Goal: Information Seeking & Learning: Check status

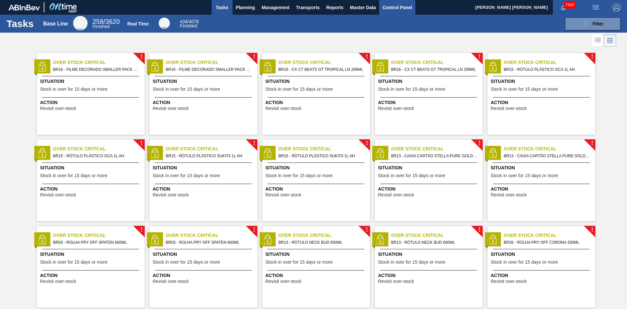
click at [404, 9] on span "Control Panel" at bounding box center [398, 8] width 30 height 8
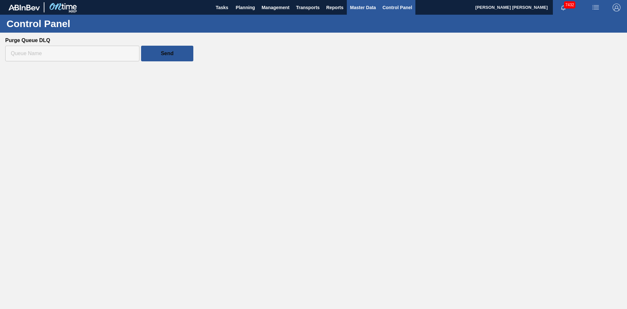
click at [362, 13] on button "Master Data" at bounding box center [363, 7] width 32 height 15
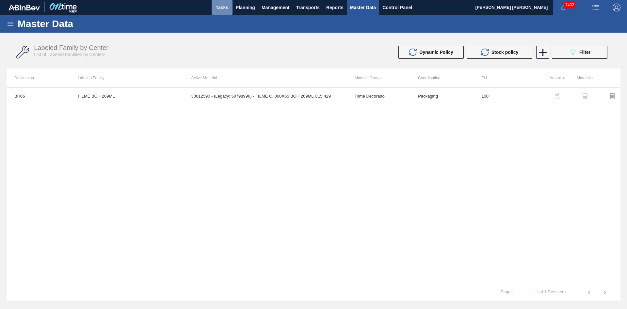
click at [218, 7] on span "Tasks" at bounding box center [222, 8] width 14 height 8
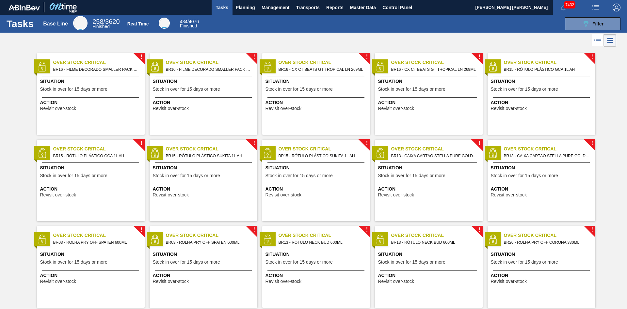
click at [183, 165] on span "Situation" at bounding box center [204, 168] width 103 height 7
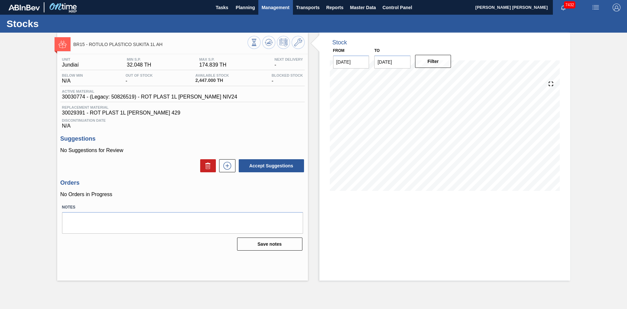
click at [271, 6] on span "Management" at bounding box center [276, 8] width 28 height 8
click at [240, 5] on div at bounding box center [313, 154] width 627 height 309
click at [239, 0] on body "Tasks Planning Management Transports Reports Master Data Control Panel [PERSON_…" at bounding box center [313, 0] width 627 height 0
click at [239, 9] on span "Planning" at bounding box center [245, 8] width 19 height 8
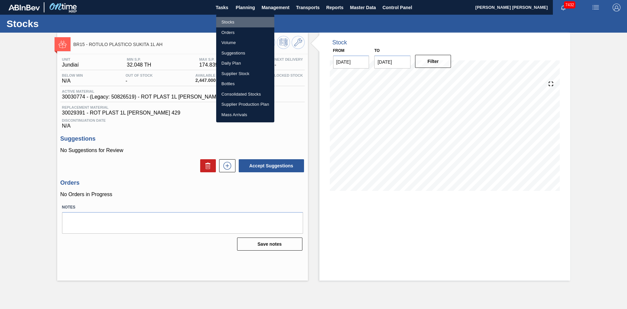
click at [228, 18] on li "Stocks" at bounding box center [245, 22] width 58 height 10
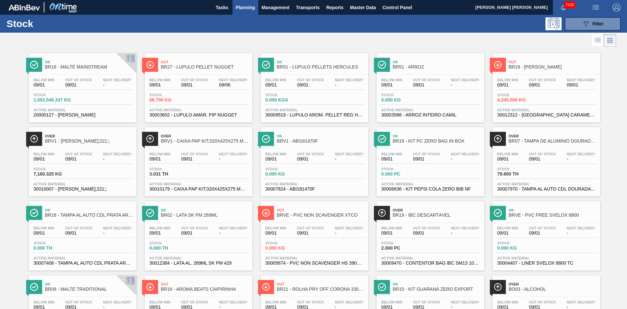
click at [189, 74] on div "Out BR27 - LÚPULO PELLET NUGGET Below Min 09/01 Out Of Stock 09/01 Next Deliver…" at bounding box center [199, 87] width 108 height 69
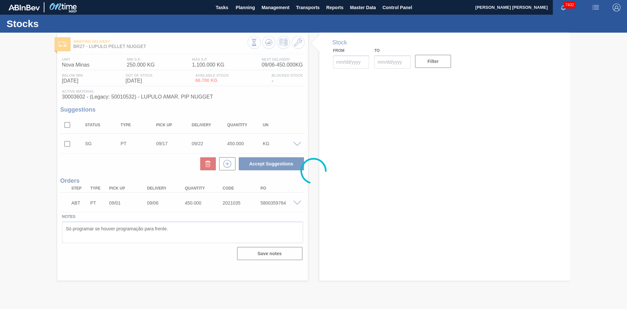
type input "[DATE]"
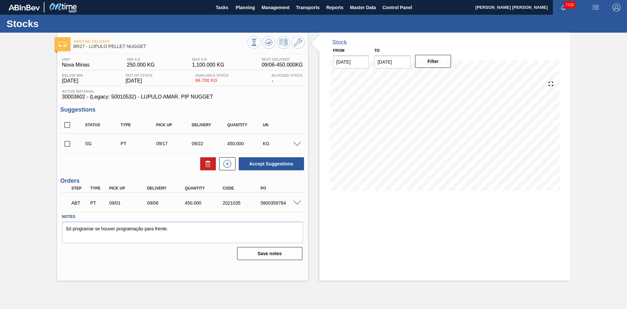
click at [300, 206] on div "5800359784" at bounding box center [280, 203] width 42 height 5
click at [299, 205] on span at bounding box center [297, 203] width 8 height 5
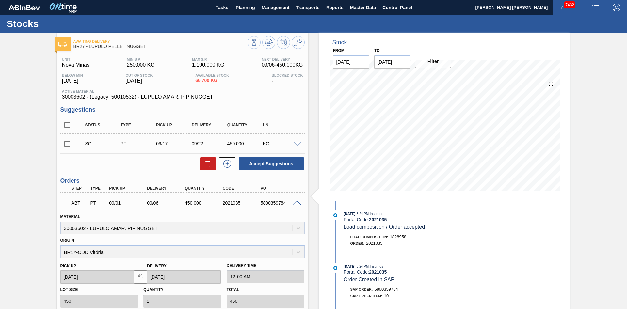
click at [298, 205] on span at bounding box center [297, 203] width 8 height 5
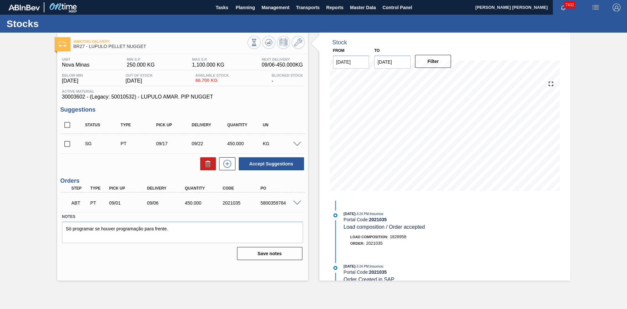
click at [297, 149] on div "SG PT 09/17 09/22 450.000 KG" at bounding box center [182, 144] width 244 height 16
click at [298, 145] on span at bounding box center [297, 144] width 8 height 5
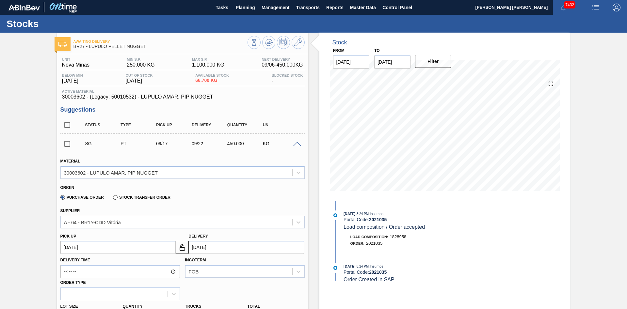
click at [298, 145] on span at bounding box center [297, 144] width 8 height 5
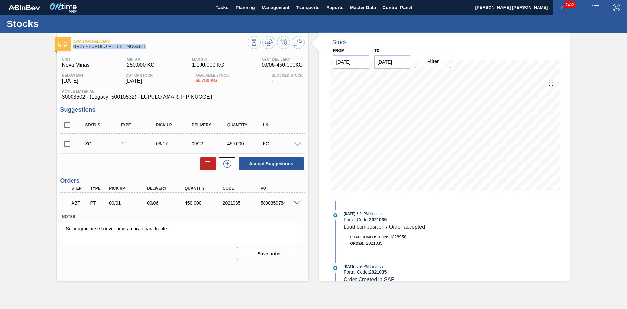
drag, startPoint x: 197, startPoint y: 64, endPoint x: 203, endPoint y: 42, distance: 23.3
click at [203, 42] on div "Awaiting Delivery BR27 - LÚPULO PELLET NUGGET Unit Nova Minas MIN S.P. 250.000 …" at bounding box center [182, 157] width 251 height 248
click at [32, 106] on div "Awaiting Delivery BR27 - LÚPULO PELLET NUGGET Unit Nova Minas MIN S.P. 250.000 …" at bounding box center [313, 157] width 627 height 248
click at [27, 80] on div "Awaiting Delivery BR27 - LÚPULO PELLET NUGGET Unit Nova Minas MIN S.P. 250.000 …" at bounding box center [313, 157] width 627 height 248
click at [298, 206] on div "5800359784" at bounding box center [280, 203] width 42 height 5
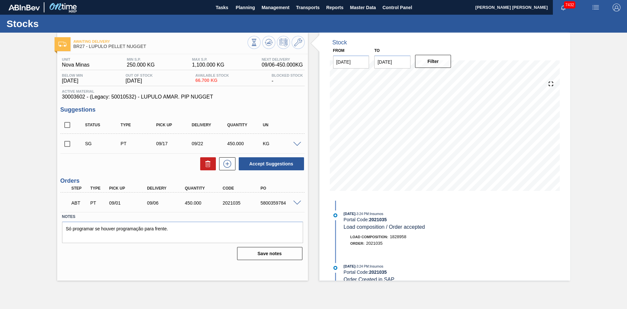
click at [298, 204] on span at bounding box center [297, 203] width 8 height 5
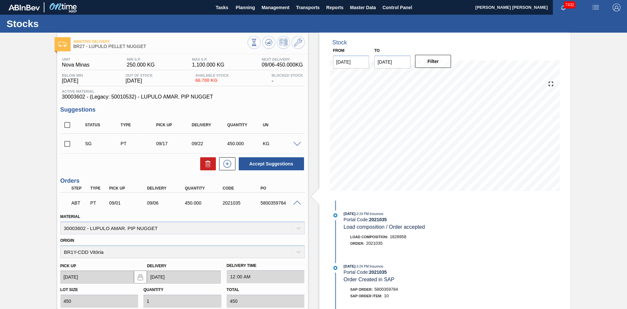
click at [298, 204] on span at bounding box center [297, 203] width 8 height 5
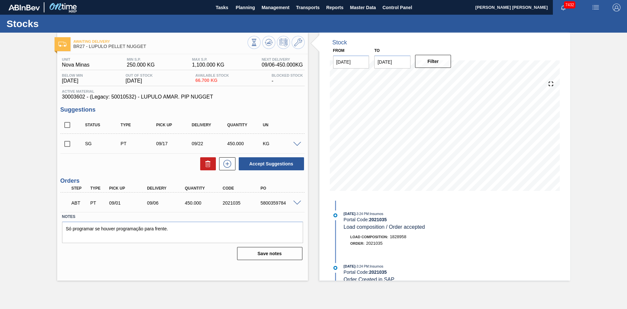
click at [297, 146] on div "KG" at bounding box center [281, 143] width 40 height 5
click at [299, 145] on span at bounding box center [297, 144] width 8 height 5
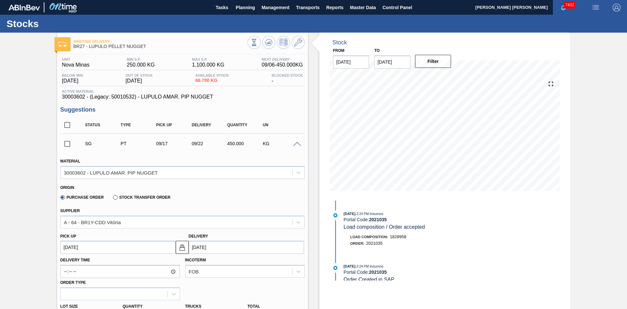
click at [299, 145] on span at bounding box center [297, 144] width 8 height 5
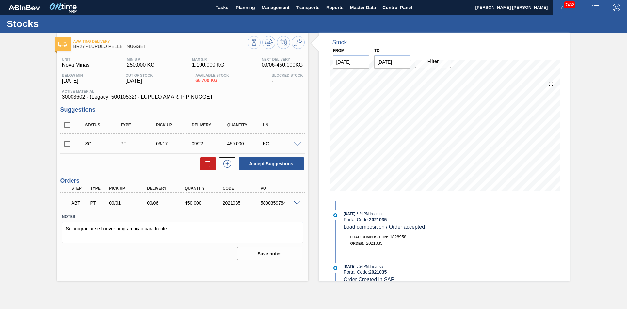
click at [204, 67] on span "1,100.000 KG" at bounding box center [208, 65] width 32 height 6
click at [266, 42] on icon at bounding box center [269, 43] width 8 height 8
